Goal: Find specific page/section: Find specific page/section

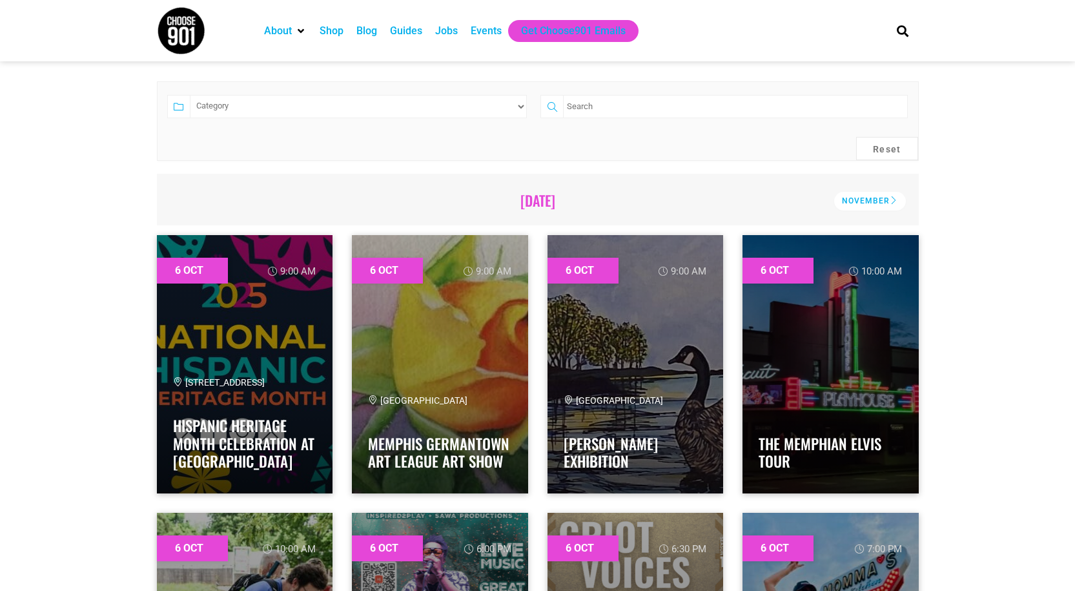
scroll to position [129, 0]
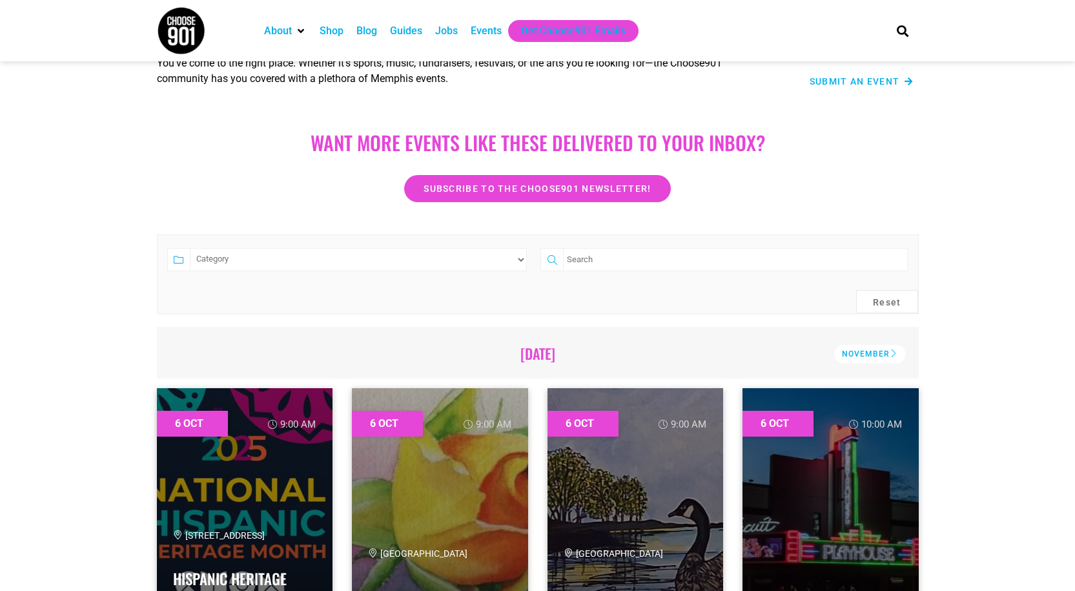
click at [420, 264] on select "Category Adults Only Career Comedy Education Family Family Friendly Festival Fi…" at bounding box center [359, 259] width 338 height 23
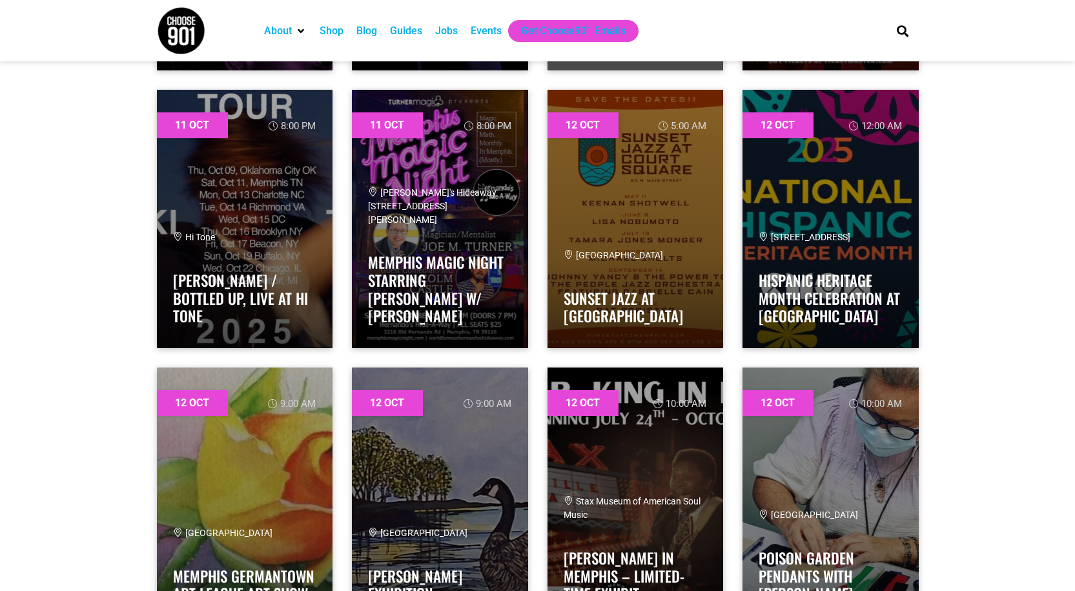
scroll to position [11105, 0]
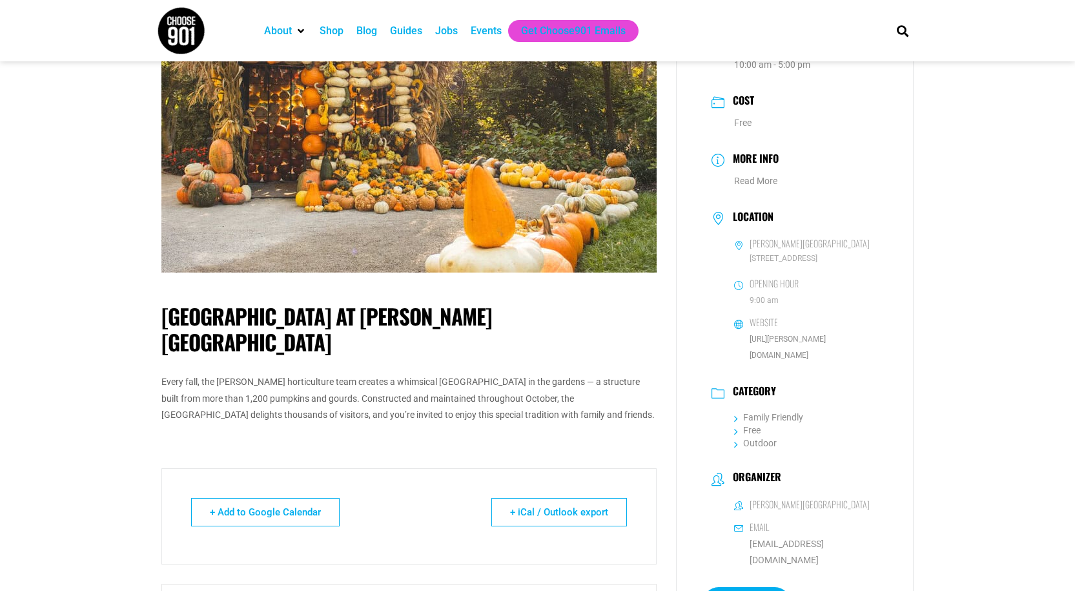
scroll to position [129, 0]
